Goal: Task Accomplishment & Management: Use online tool/utility

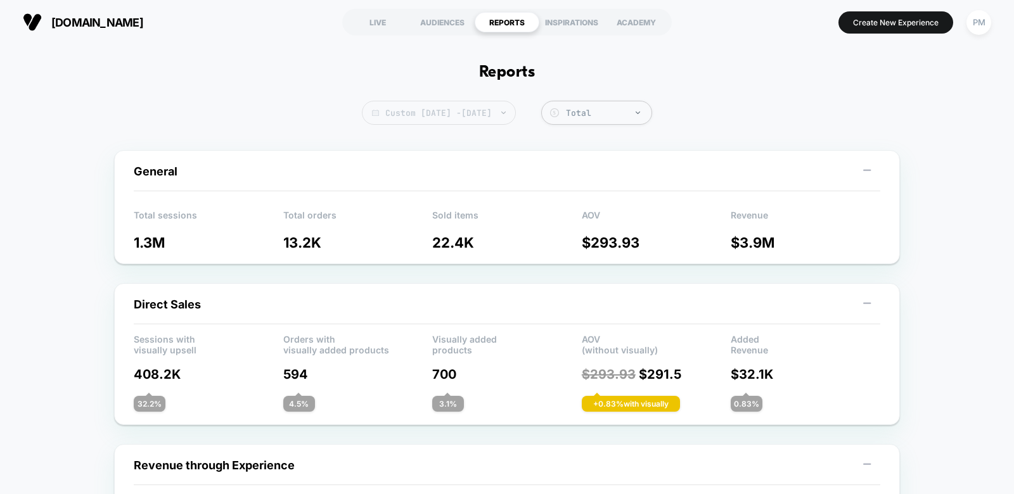
click at [513, 115] on span "Custom [DATE] - [DATE]" at bounding box center [439, 113] width 154 height 24
click at [467, 122] on span "Custom [DATE] - [DATE]" at bounding box center [439, 113] width 154 height 24
select select "*"
select select "****"
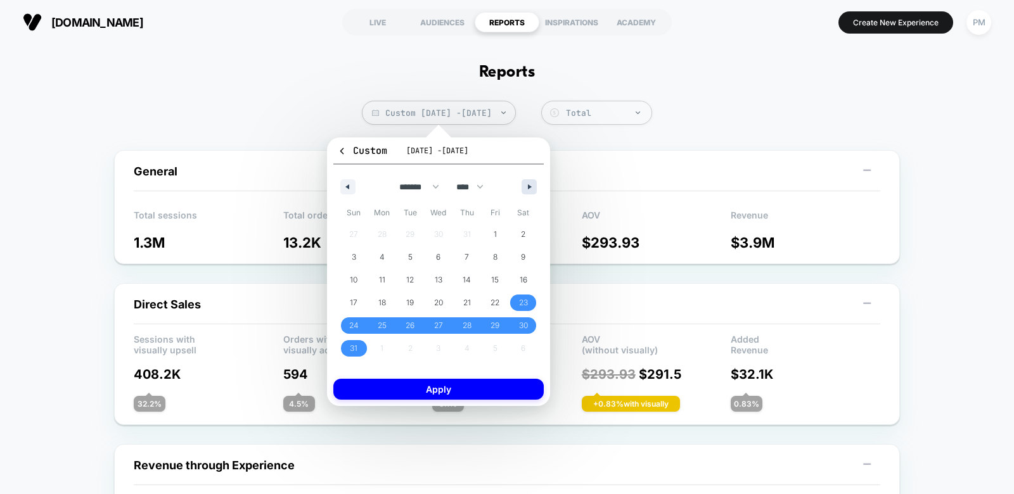
click at [529, 183] on button "button" at bounding box center [529, 186] width 15 height 15
select select "*"
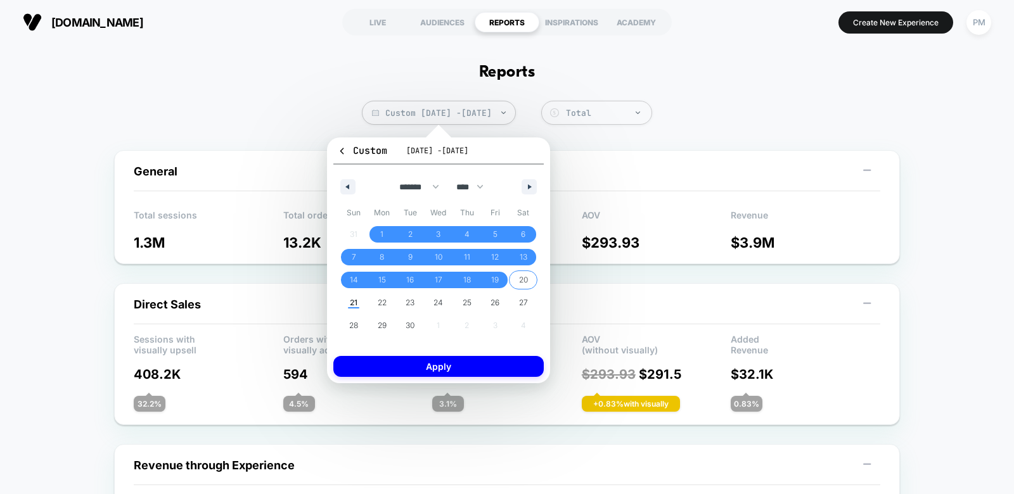
click at [527, 274] on span "20" at bounding box center [523, 280] width 9 height 23
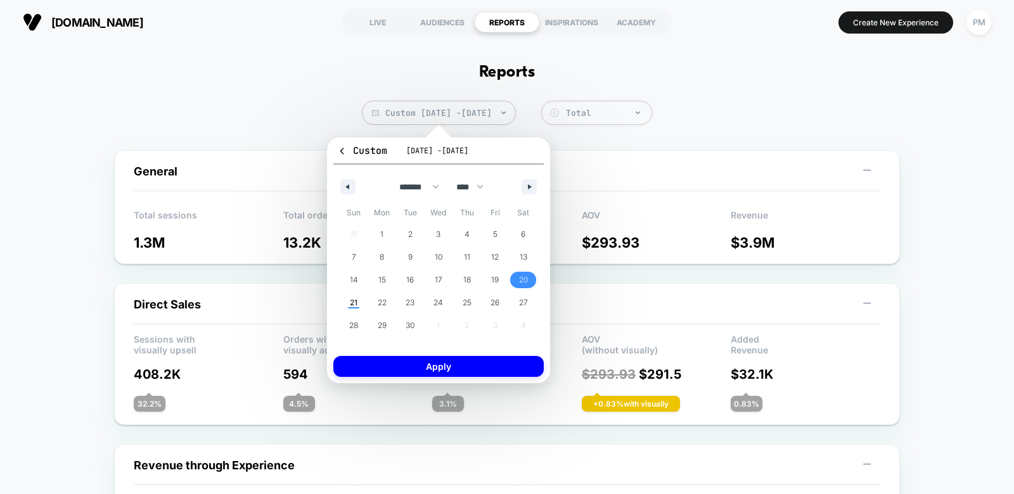
click at [527, 274] on span "20" at bounding box center [523, 280] width 9 height 23
click at [485, 372] on button "Apply" at bounding box center [438, 366] width 210 height 21
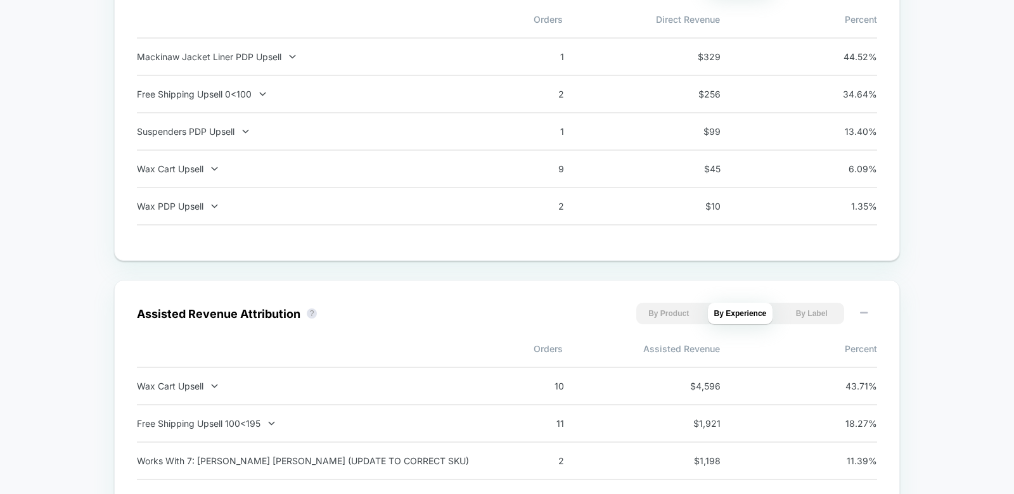
scroll to position [947, 0]
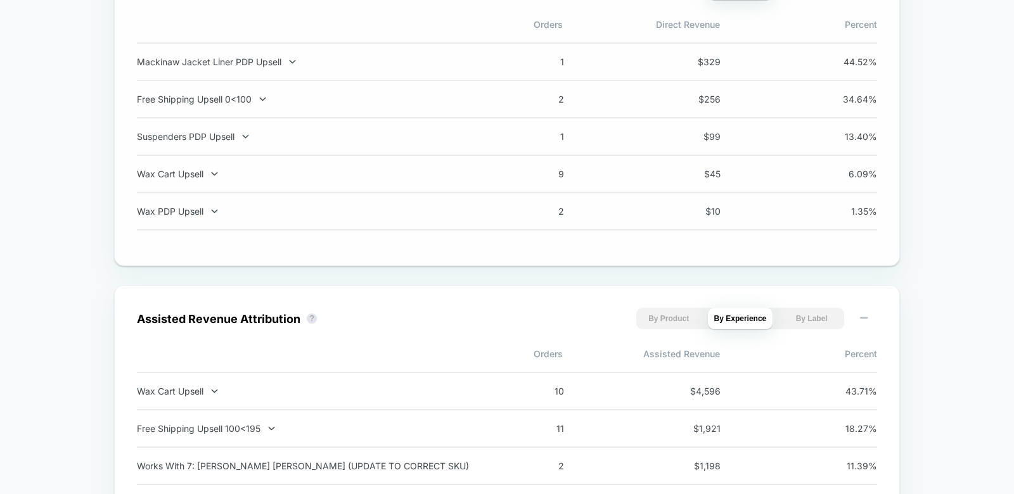
click at [209, 103] on div "Free Shipping Upsell 0<100 2 $ 256 34.64 %" at bounding box center [507, 99] width 740 height 37
click at [209, 99] on div "Free Shipping Upsell 0<100" at bounding box center [303, 99] width 333 height 11
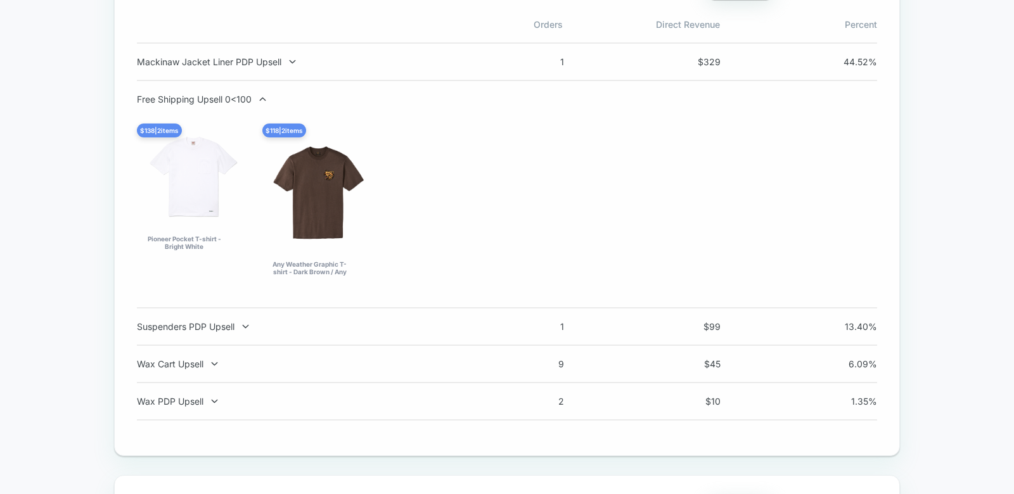
click at [209, 99] on div "Free Shipping Upsell 0<100" at bounding box center [303, 99] width 333 height 11
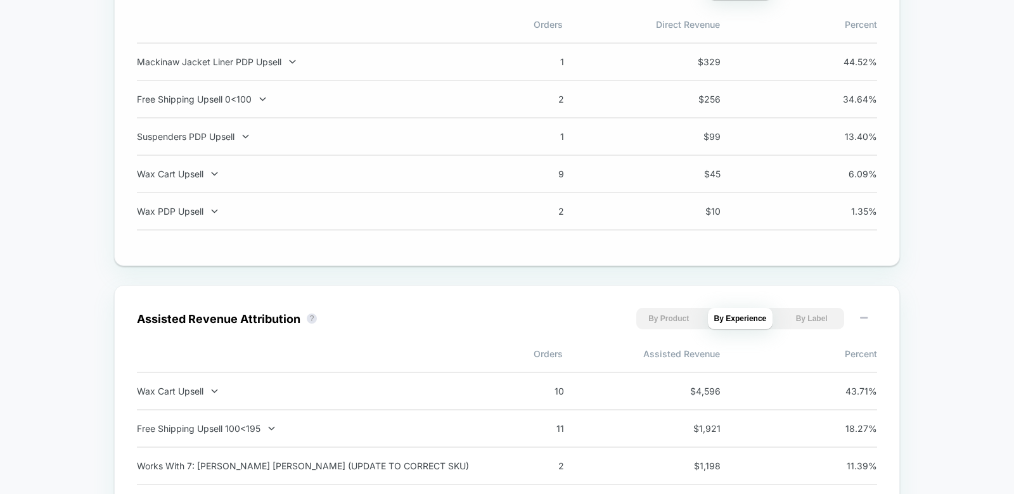
click at [209, 99] on div "Free Shipping Upsell 0<100" at bounding box center [303, 99] width 333 height 11
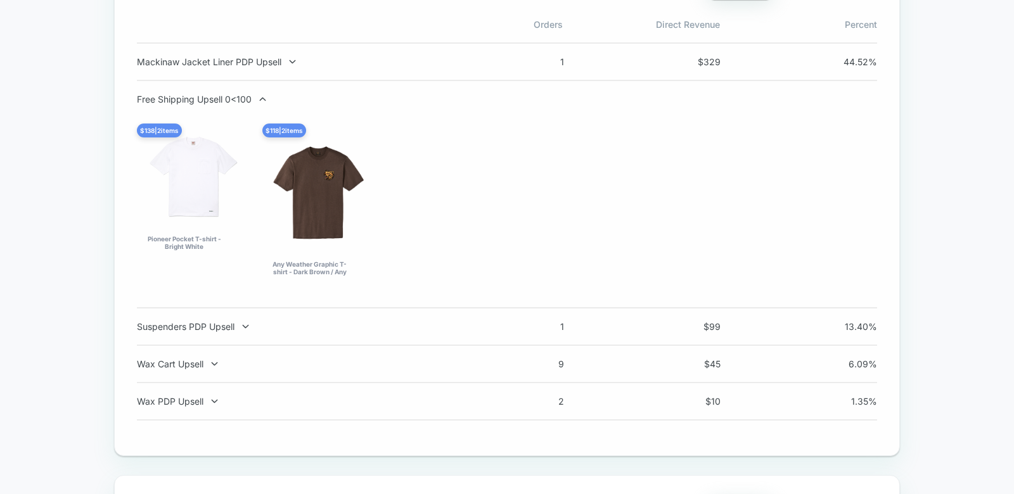
click at [209, 104] on div "Free Shipping Upsell 0<100 $ 138 | 2 items Pioneer Pocket T-shirt - Bright Whit…" at bounding box center [507, 194] width 740 height 201
click at [219, 89] on div "Free Shipping Upsell 0<100 $ 138 | 2 items Pioneer Pocket T-shirt - Bright Whit…" at bounding box center [507, 195] width 740 height 228
click at [216, 95] on div "Free Shipping Upsell 0<100" at bounding box center [303, 99] width 333 height 11
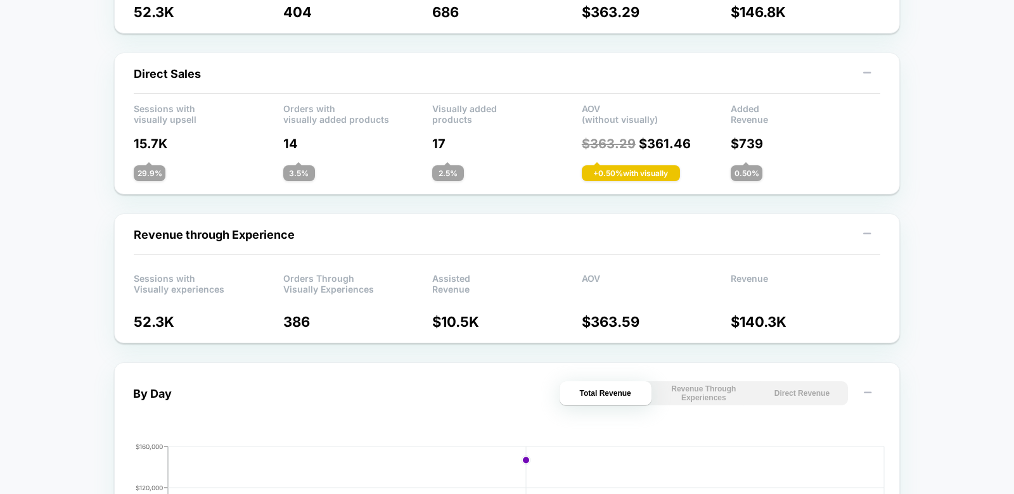
scroll to position [0, 0]
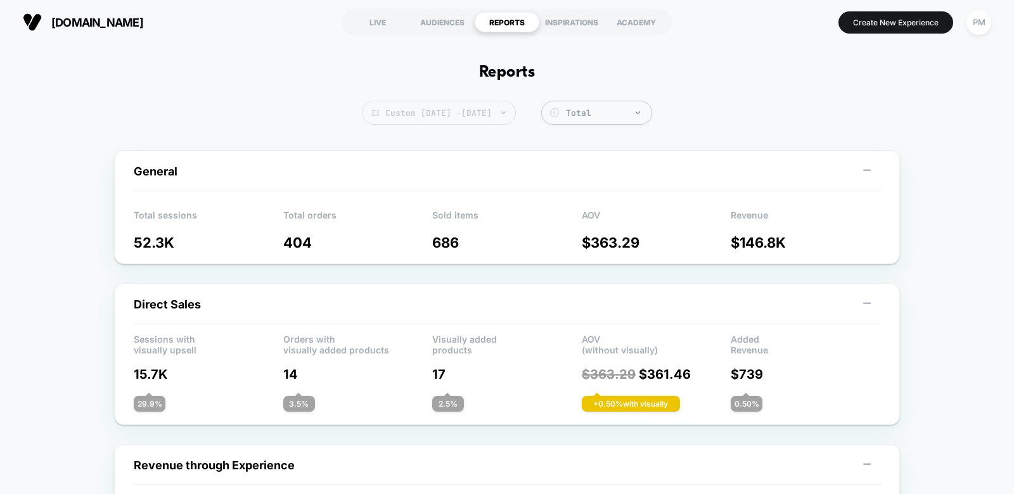
click at [498, 113] on span "Custom [DATE] - [DATE]" at bounding box center [439, 113] width 154 height 24
select select "*"
select select "****"
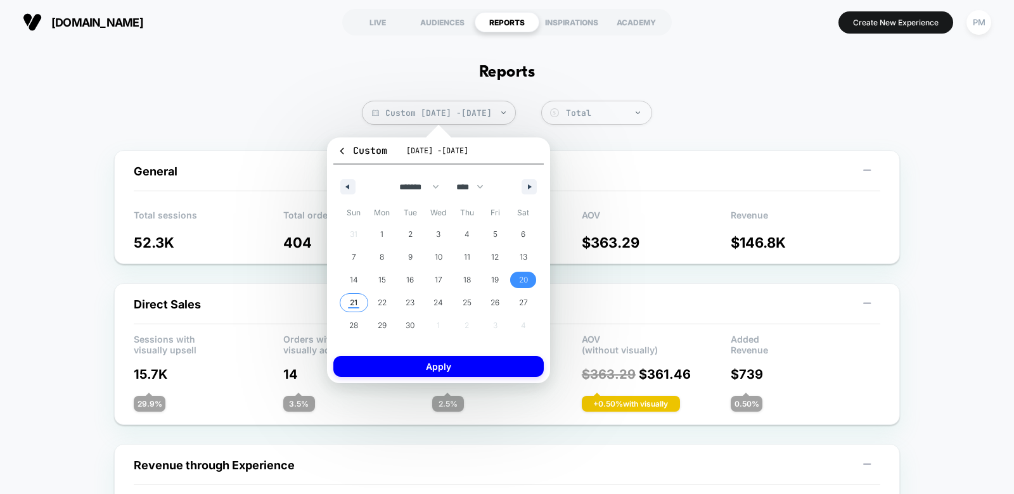
click at [351, 302] on span "21" at bounding box center [354, 303] width 8 height 23
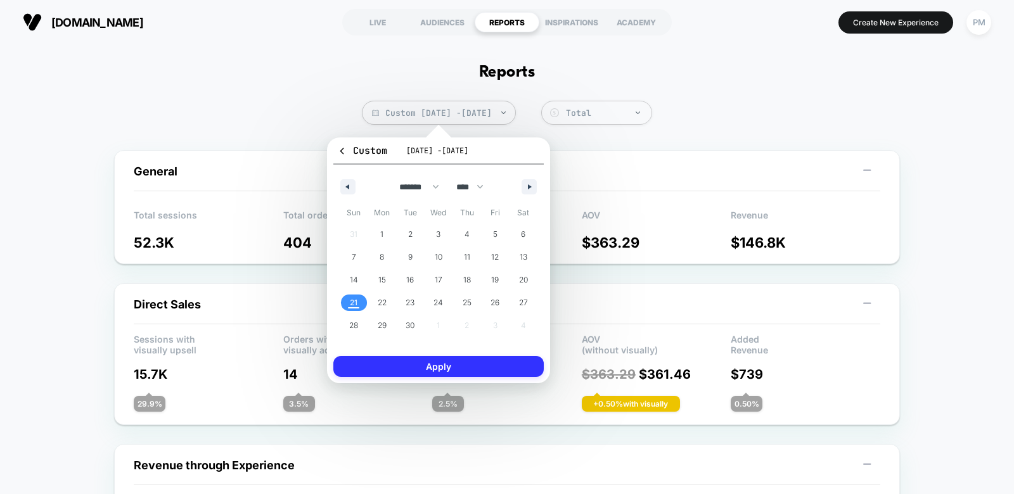
click at [399, 364] on button "Apply" at bounding box center [438, 366] width 210 height 21
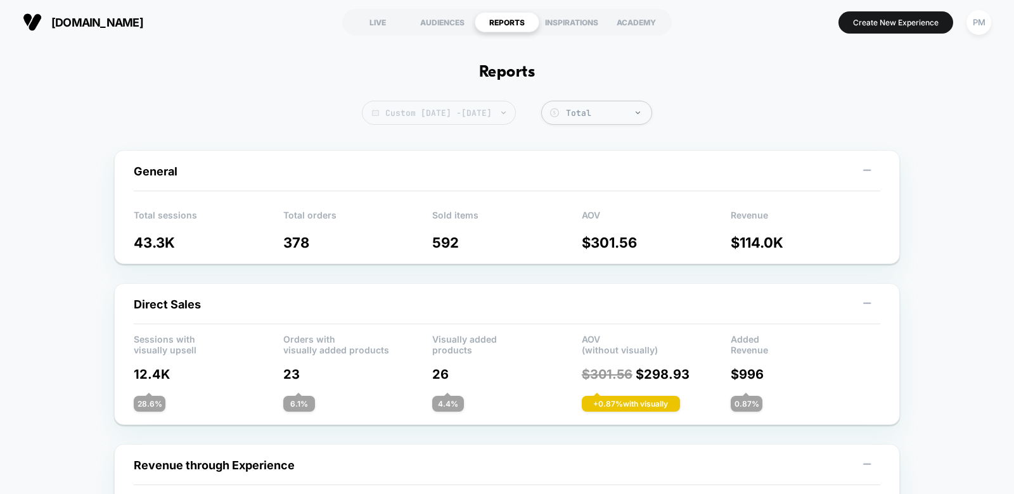
click at [516, 117] on span "Custom [DATE] - [DATE]" at bounding box center [439, 113] width 154 height 24
select select "*"
select select "****"
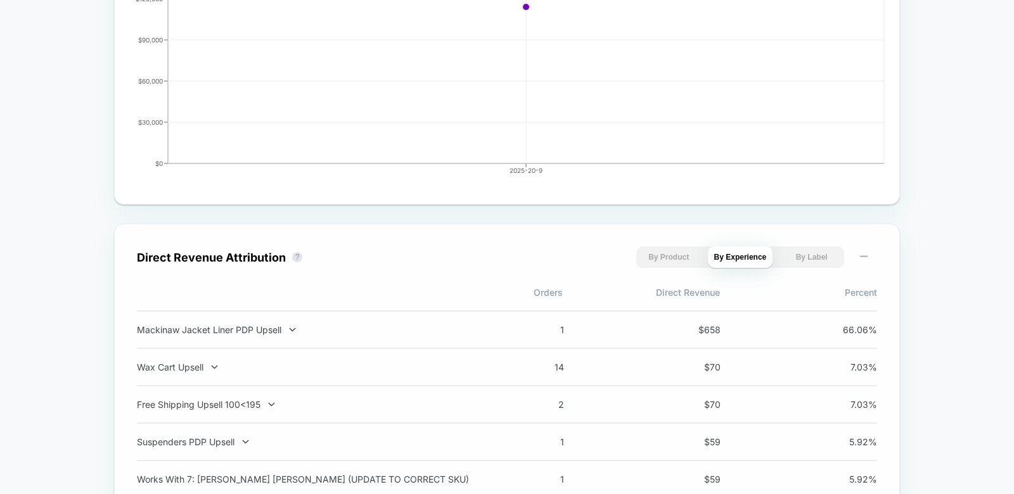
scroll to position [818, 0]
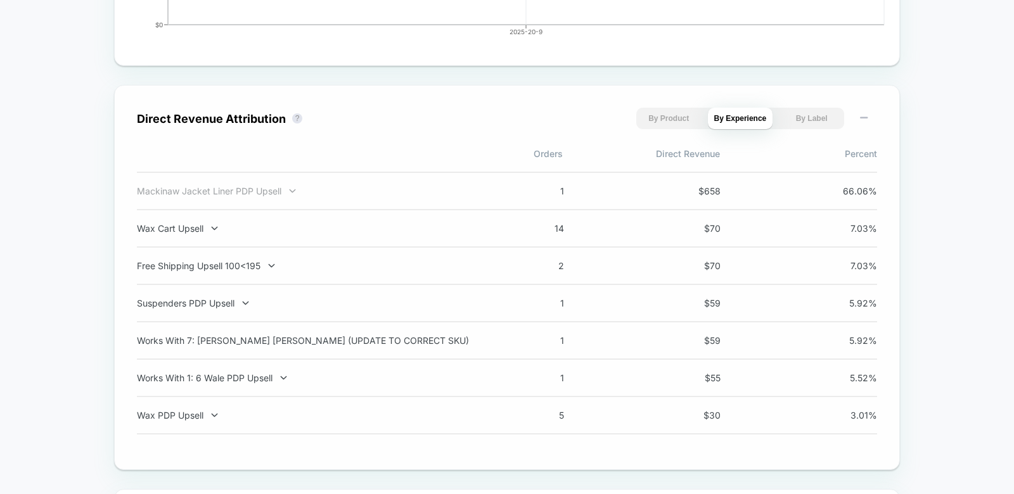
click at [278, 191] on div "Mackinaw Jacket Liner PDP Upsell" at bounding box center [303, 191] width 333 height 11
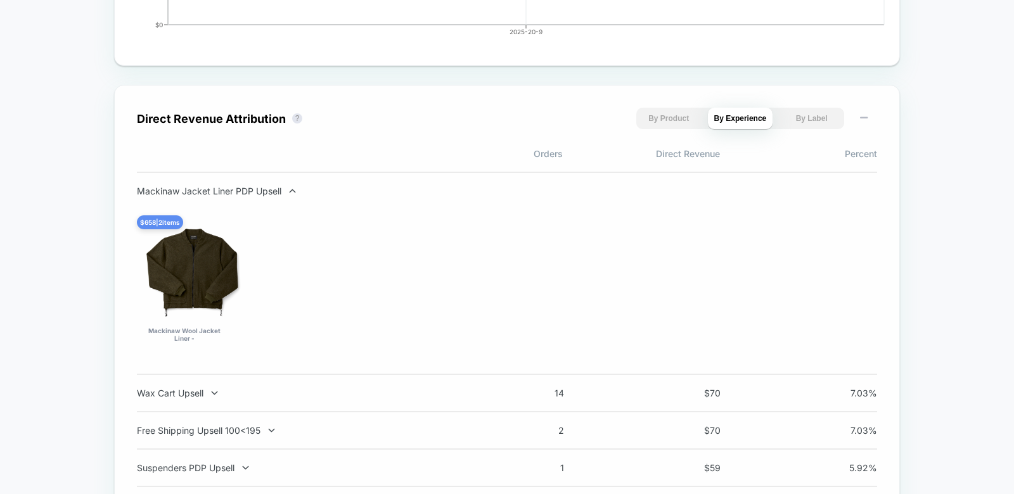
click at [278, 191] on div "Mackinaw Jacket Liner PDP Upsell" at bounding box center [303, 191] width 333 height 11
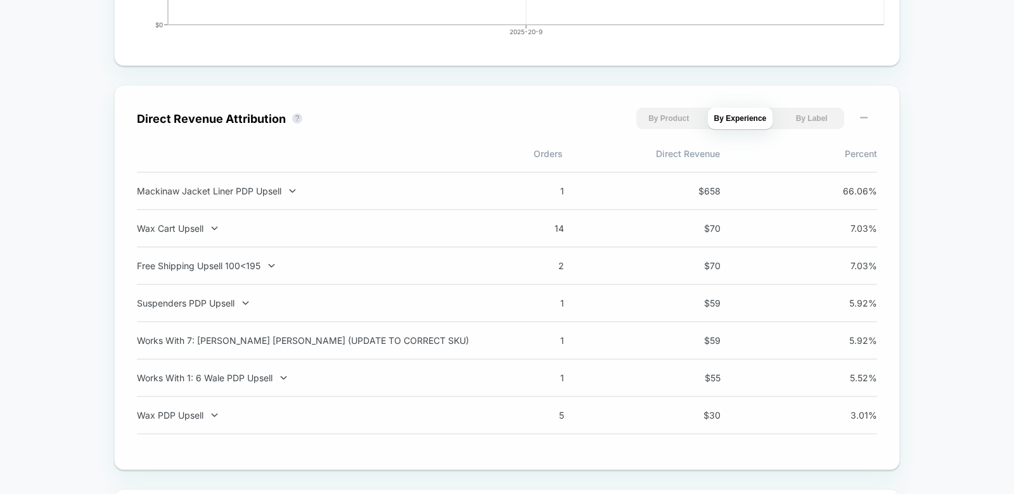
click at [278, 191] on div "Mackinaw Jacket Liner PDP Upsell" at bounding box center [303, 191] width 333 height 11
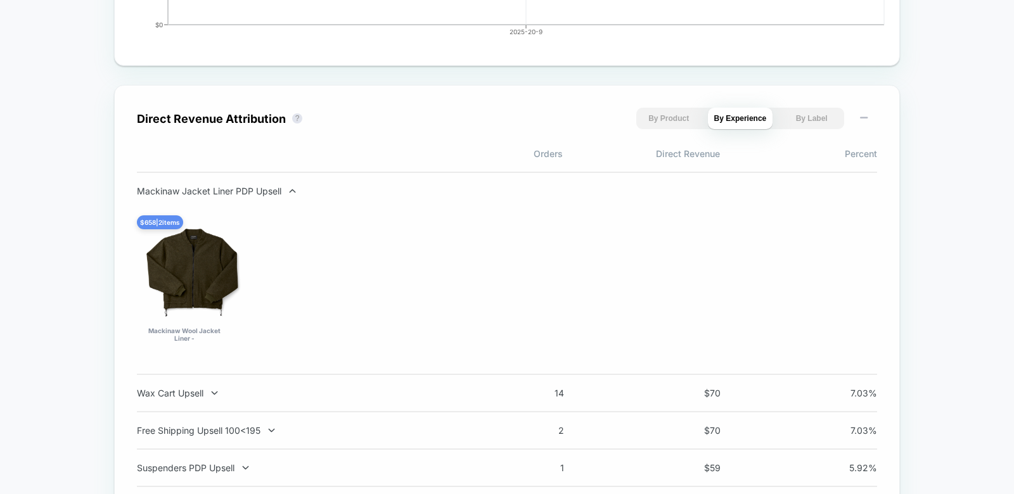
click at [278, 191] on div "Mackinaw Jacket Liner PDP Upsell" at bounding box center [303, 191] width 333 height 11
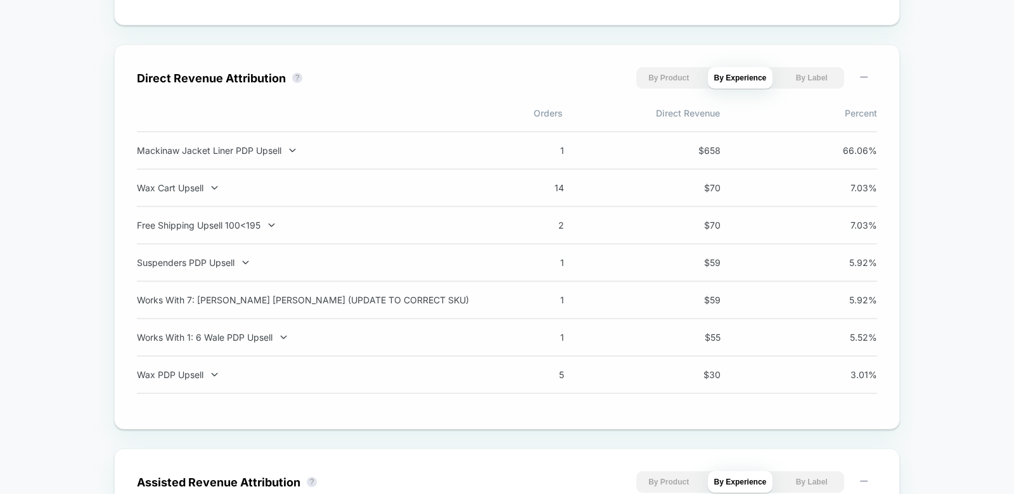
scroll to position [860, 0]
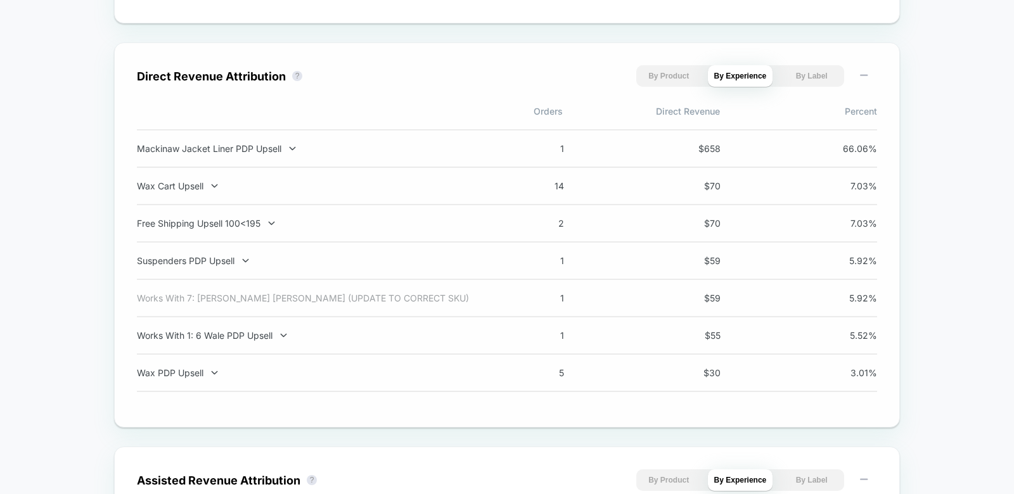
click at [300, 297] on div "Works With 7: [PERSON_NAME] [PERSON_NAME] (UPDATE TO CORRECT SKU)" at bounding box center [303, 298] width 333 height 11
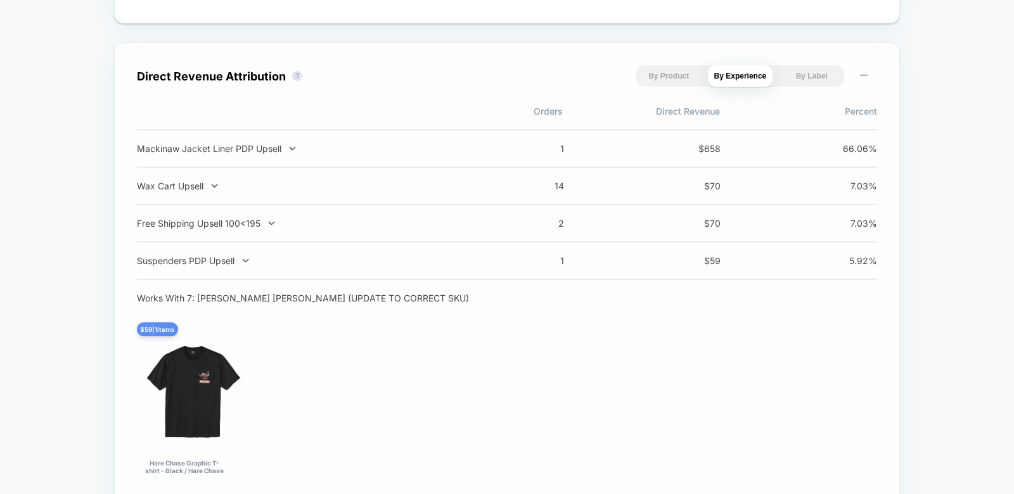
click at [300, 297] on div "Works With 7: [PERSON_NAME] [PERSON_NAME] (UPDATE TO CORRECT SKU)" at bounding box center [303, 298] width 333 height 11
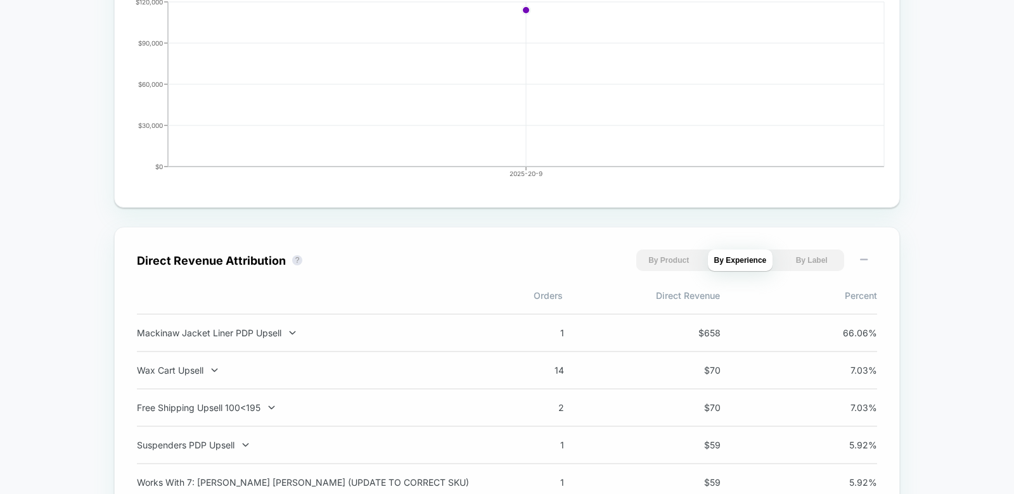
scroll to position [678, 0]
click at [242, 336] on div "Mackinaw Jacket Liner PDP Upsell 1 $ 658 66.06 %" at bounding box center [507, 330] width 740 height 39
click at [240, 330] on div "Mackinaw Jacket Liner PDP Upsell" at bounding box center [303, 330] width 333 height 11
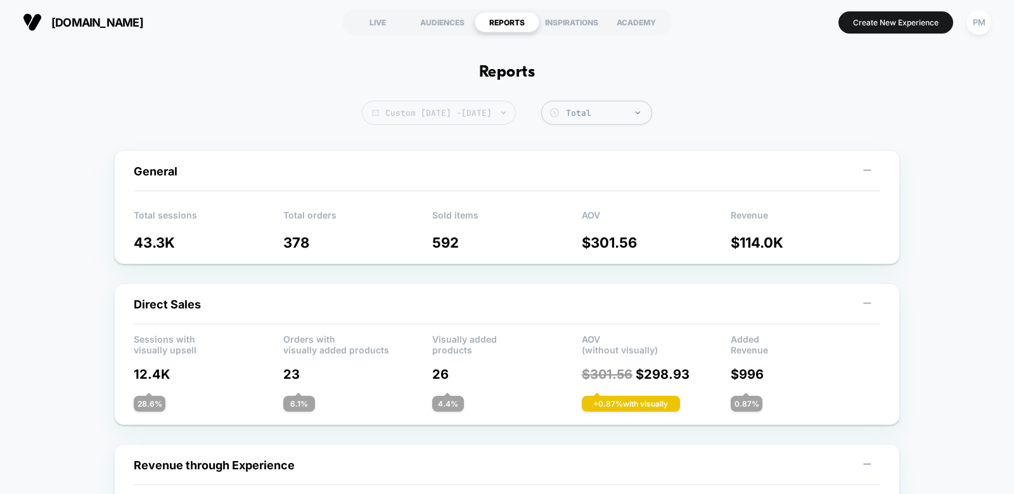
scroll to position [10, 0]
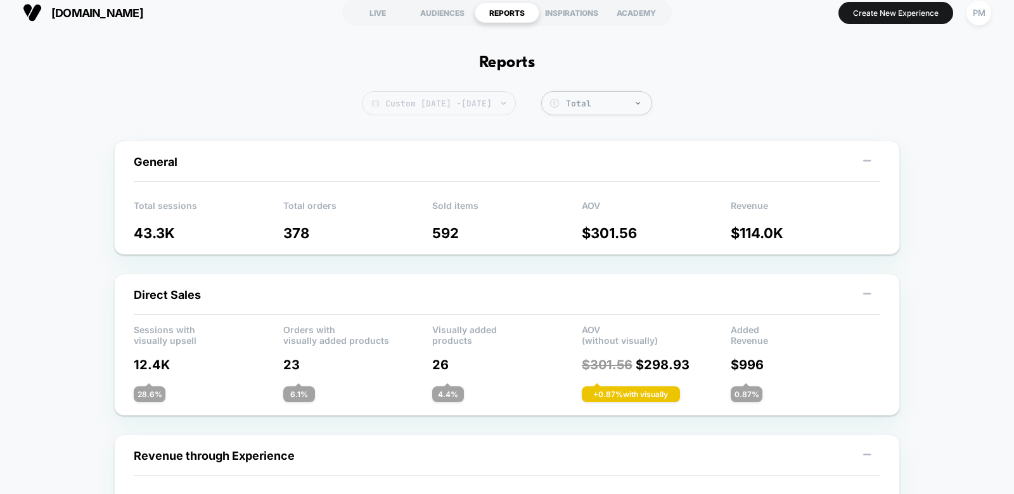
click at [500, 100] on span "Custom [DATE] - [DATE]" at bounding box center [439, 103] width 154 height 24
select select "*"
select select "****"
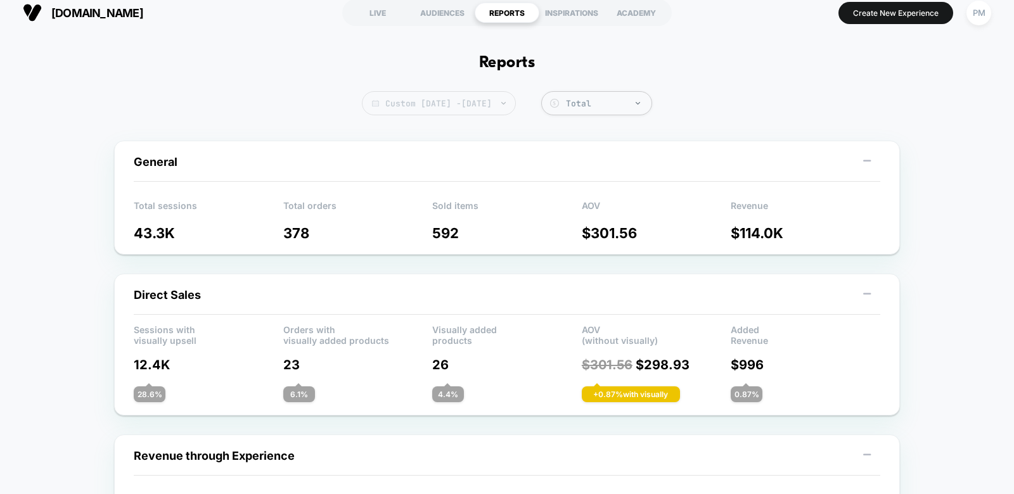
click at [476, 92] on span "Custom [DATE] - [DATE]" at bounding box center [439, 103] width 154 height 24
select select "*"
select select "****"
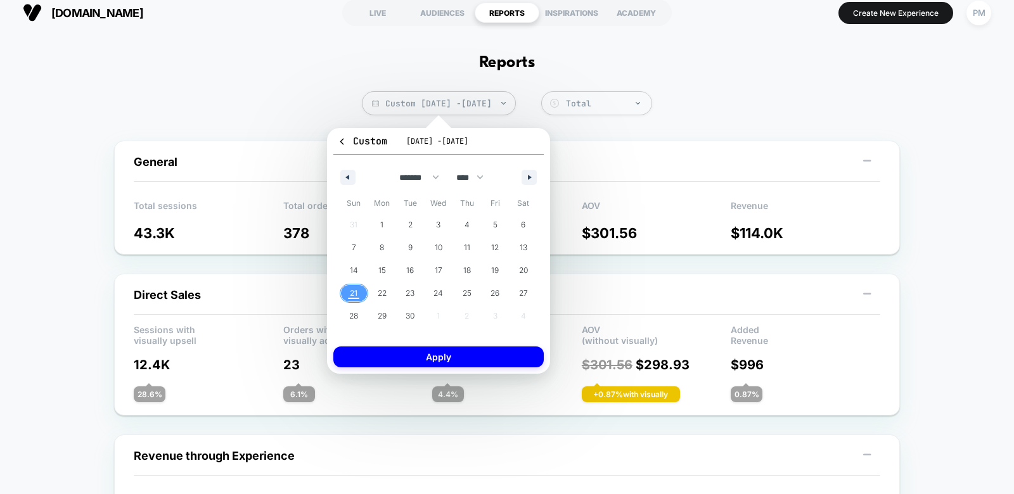
click at [342, 290] on span "21" at bounding box center [354, 293] width 29 height 16
click at [413, 359] on button "Apply" at bounding box center [438, 357] width 210 height 21
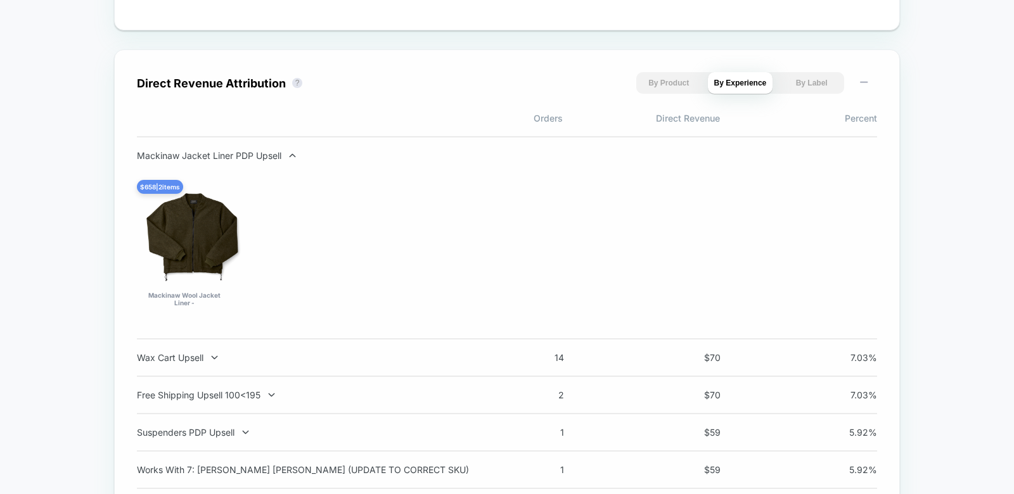
scroll to position [856, 0]
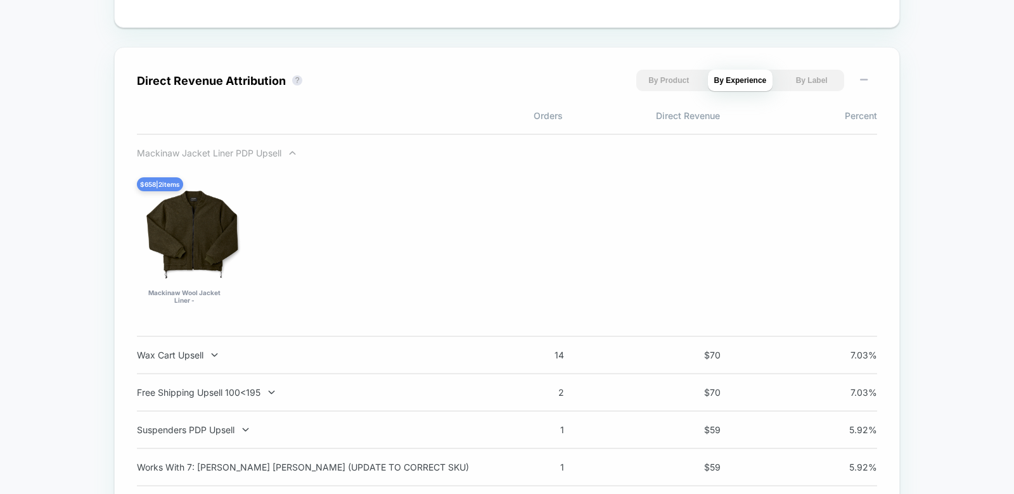
click at [287, 155] on div "Mackinaw Jacket Liner PDP Upsell" at bounding box center [303, 153] width 333 height 11
